Goal: Task Accomplishment & Management: Complete application form

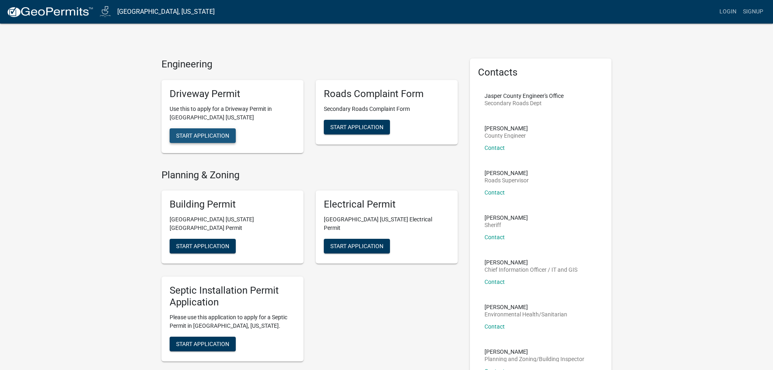
click at [180, 129] on button "Start Application" at bounding box center [203, 135] width 66 height 15
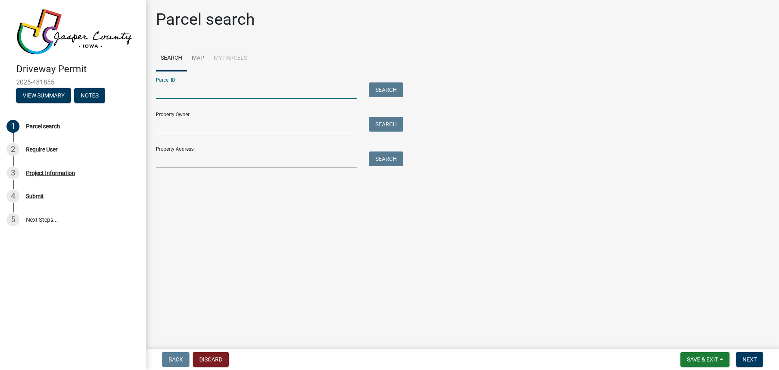
click at [214, 86] on input "Parcel ID:" at bounding box center [256, 90] width 201 height 17
type input "p"
type input "Parcel C"
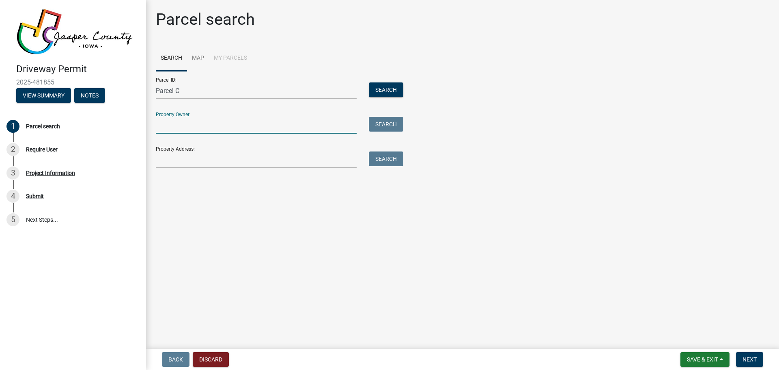
click at [166, 123] on input "Property Owner:" at bounding box center [256, 125] width 201 height 17
type input "[PERSON_NAME] and [PERSON_NAME] Trust"
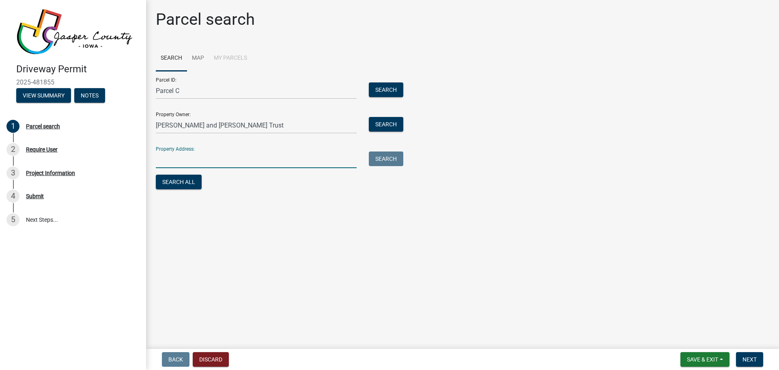
click at [230, 155] on input "Property Address:" at bounding box center [256, 159] width 201 height 17
type input "s"
type input "\"
click at [385, 153] on button "Search" at bounding box center [386, 158] width 35 height 15
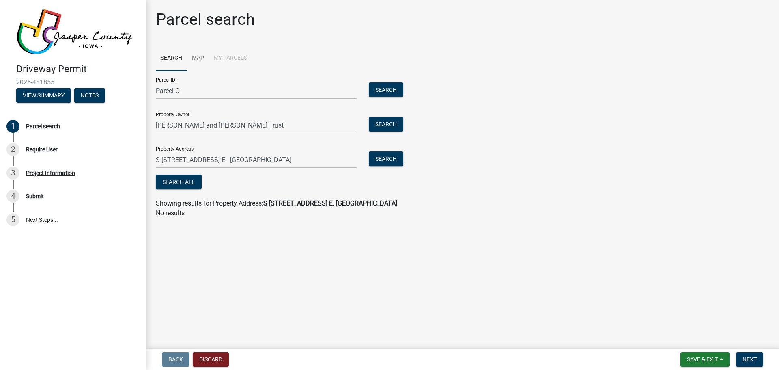
click at [409, 194] on wm-search-parcel-data-activity-input "Search Map My Parcels Parcel ID: Parcel C Search Property Owner: [PERSON_NAME] …" at bounding box center [463, 131] width 614 height 173
click at [166, 241] on main "Parcel search Search Map My Parcels Parcel ID: Parcel C Search Property Owner: …" at bounding box center [462, 172] width 633 height 345
click at [699, 356] on span "Save & Exit" at bounding box center [702, 359] width 31 height 6
click at [724, 285] on main "Parcel search Search Map My Parcels Parcel ID: Parcel C Search Property Owner: …" at bounding box center [462, 172] width 633 height 345
click at [747, 358] on span "Next" at bounding box center [750, 359] width 14 height 6
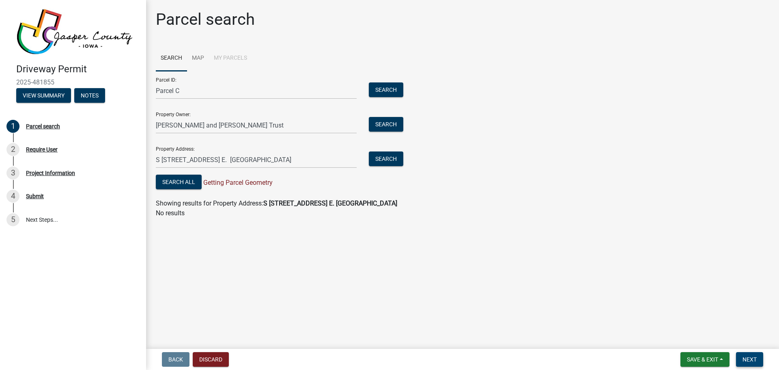
click at [747, 355] on button "Next" at bounding box center [749, 359] width 27 height 15
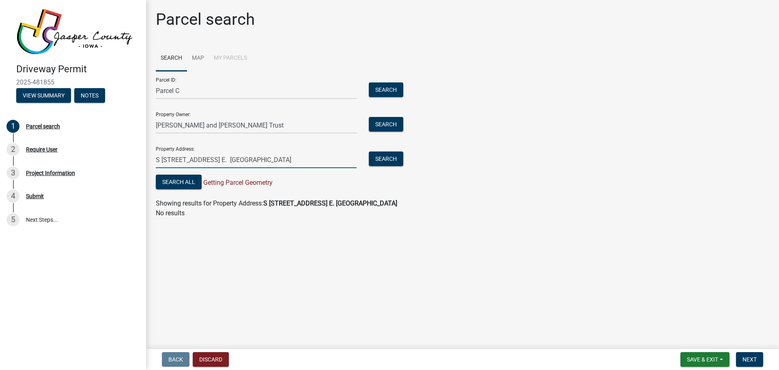
click at [266, 158] on input "S [STREET_ADDRESS] E. [GEOGRAPHIC_DATA]" at bounding box center [256, 159] width 201 height 17
type input "S [STREET_ADDRESS] E."
click at [259, 225] on div "Parcel search Search Map My Parcels Parcel ID: Parcel C Search Property Owner: …" at bounding box center [463, 118] width 626 height 216
click at [375, 155] on button "Search" at bounding box center [386, 158] width 35 height 15
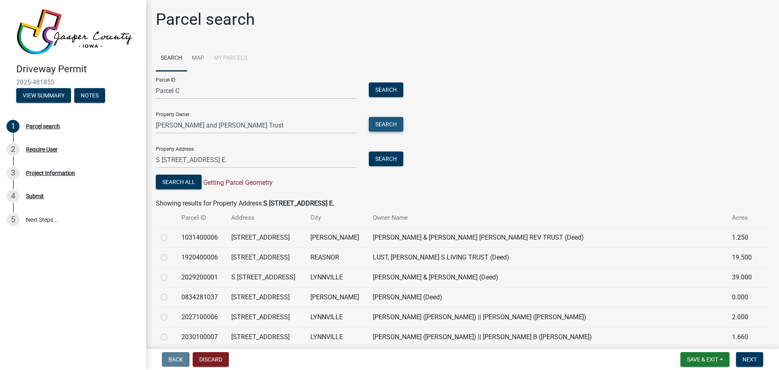
click at [386, 125] on button "Search" at bounding box center [386, 124] width 35 height 15
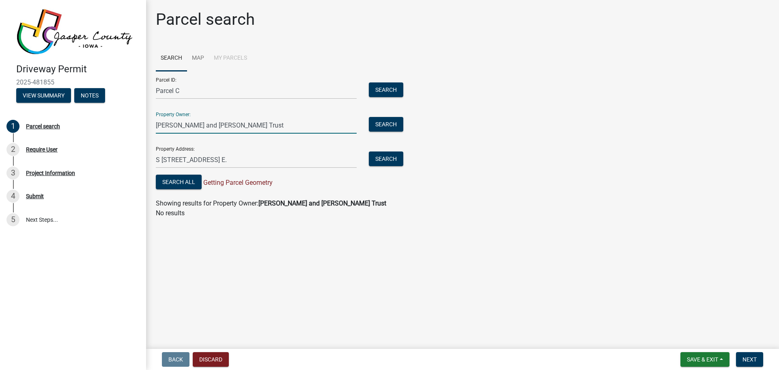
click at [250, 126] on input "[PERSON_NAME] and [PERSON_NAME] Trust" at bounding box center [256, 125] width 201 height 17
type input "[PERSON_NAME] and [PERSON_NAME]"
click at [372, 119] on button "Search" at bounding box center [386, 124] width 35 height 15
click at [369, 117] on button "Search" at bounding box center [386, 124] width 35 height 15
click at [47, 176] on div "3 Project Information" at bounding box center [69, 172] width 127 height 13
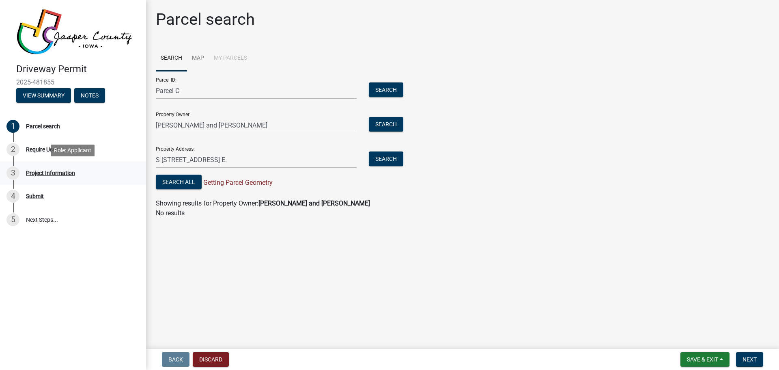
click at [44, 166] on div "3 Project Information" at bounding box center [69, 172] width 127 height 13
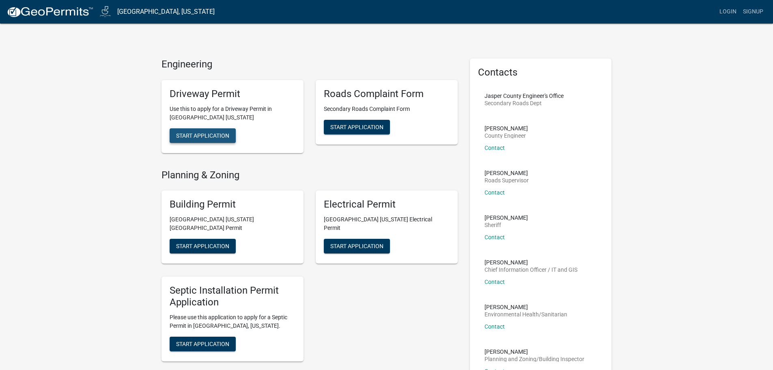
click at [204, 138] on span "Start Application" at bounding box center [202, 135] width 53 height 6
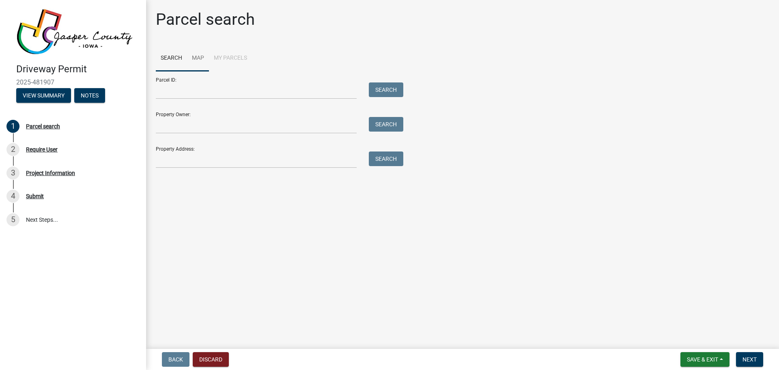
click at [196, 59] on link "Map" at bounding box center [198, 58] width 22 height 26
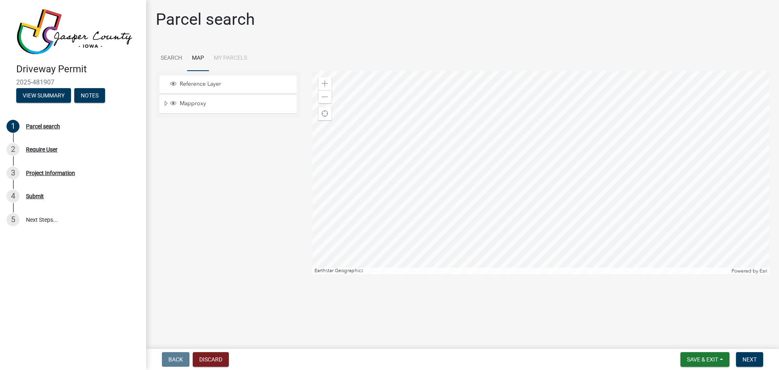
click at [522, 222] on div at bounding box center [542, 172] width 458 height 203
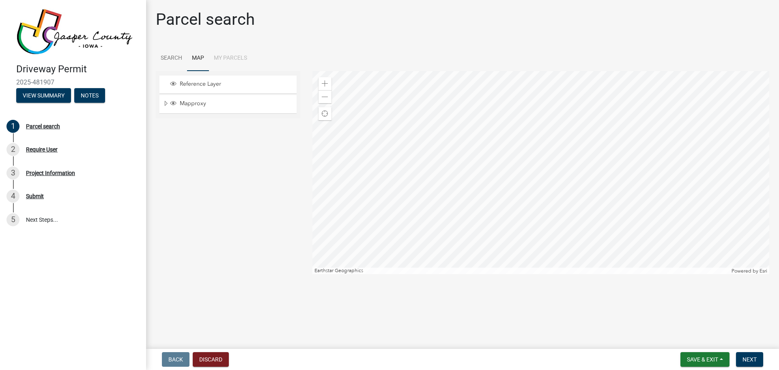
click at [522, 222] on div at bounding box center [542, 172] width 458 height 203
click at [320, 80] on div "Zoom in" at bounding box center [325, 83] width 13 height 13
click at [501, 240] on div at bounding box center [542, 172] width 458 height 203
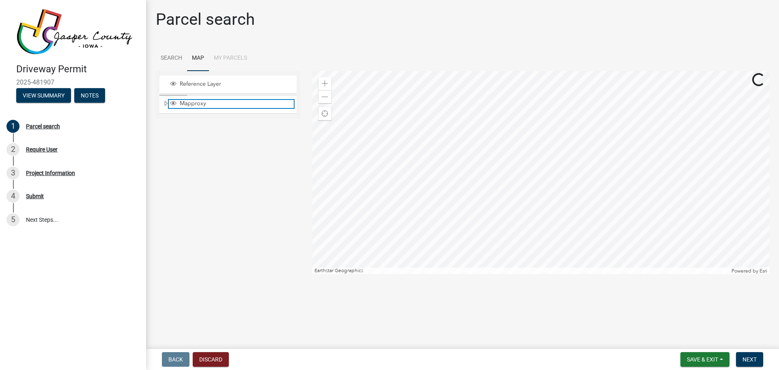
click at [172, 102] on span "Layer List" at bounding box center [173, 103] width 6 height 6
click at [579, 222] on div at bounding box center [542, 172] width 458 height 203
click at [172, 77] on div "Sketch Layer" at bounding box center [228, 85] width 137 height 18
click at [172, 80] on div "Sketch Layer" at bounding box center [228, 85] width 137 height 18
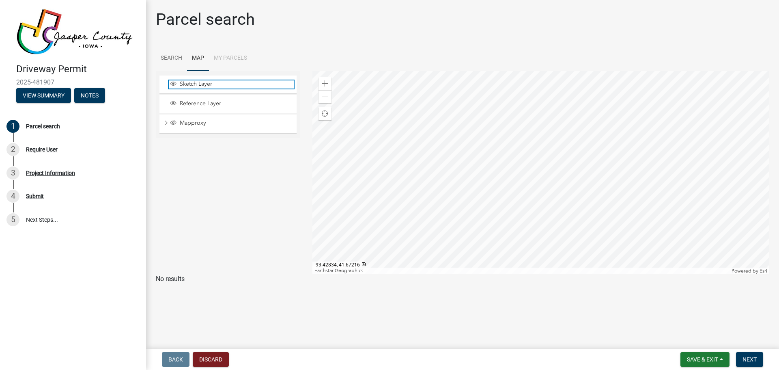
click at [174, 85] on span "Layer List" at bounding box center [173, 83] width 6 height 6
